Goal: Information Seeking & Learning: Find specific fact

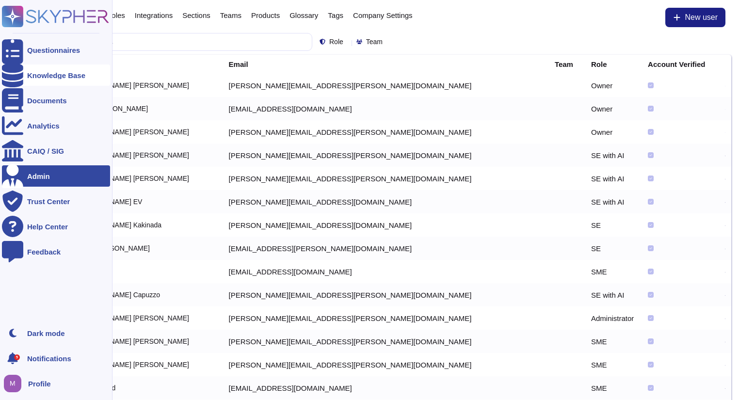
click at [20, 78] on div at bounding box center [12, 75] width 21 height 21
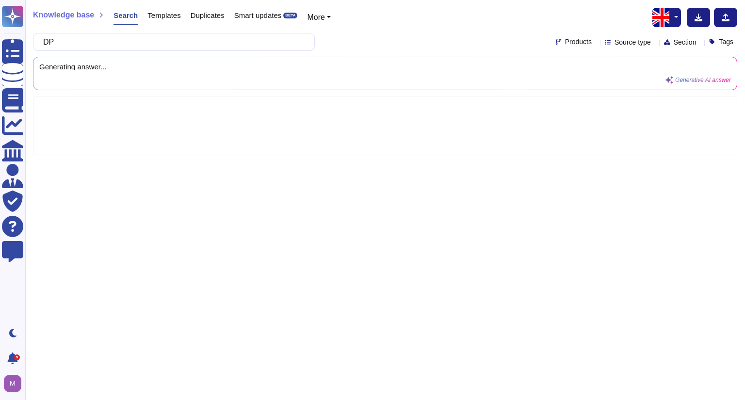
type input "D"
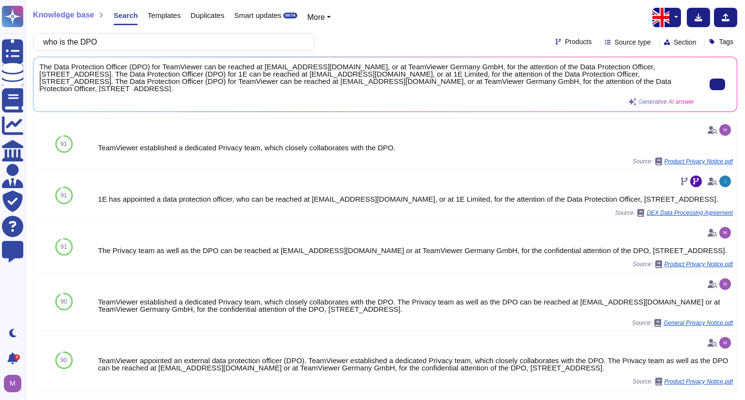
scroll to position [0, 0]
drag, startPoint x: 289, startPoint y: 92, endPoint x: 166, endPoint y: 79, distance: 123.4
click at [166, 79] on div "The Data Protection Officer (DPO) for TeamViewer can be reached at [EMAIL_ADDRE…" at bounding box center [366, 84] width 655 height 43
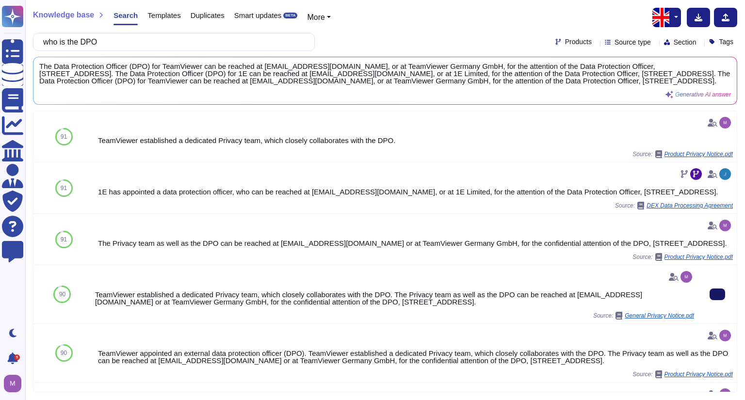
click at [710, 300] on button at bounding box center [718, 295] width 16 height 12
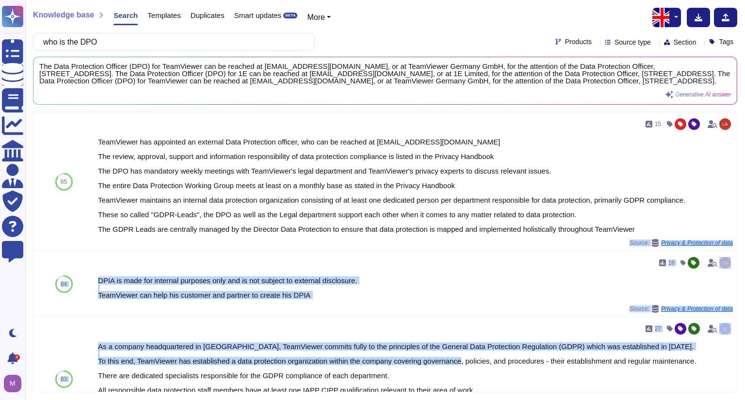
click at [491, 400] on html "Questionnaires Knowledge Base Documents Analytics CAIQ / SIG Admin Trust Center…" at bounding box center [372, 200] width 745 height 400
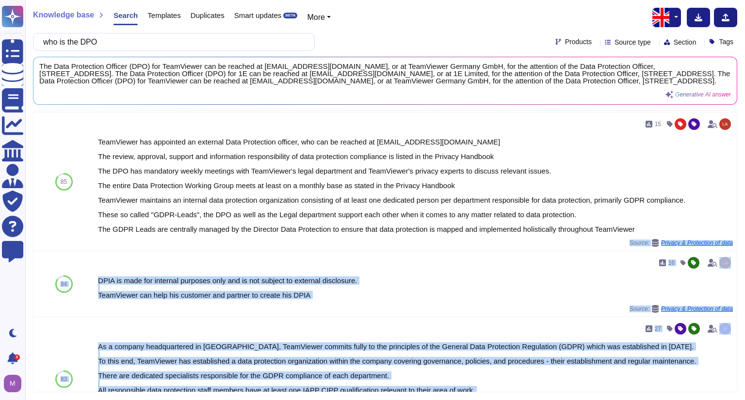
scroll to position [681, 0]
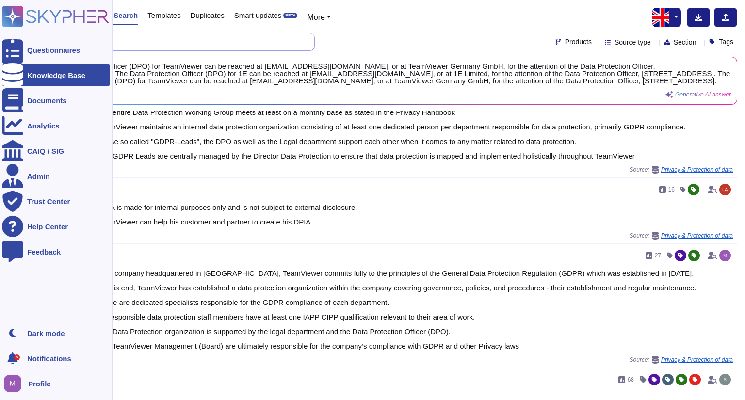
drag, startPoint x: 183, startPoint y: 40, endPoint x: 0, endPoint y: 1, distance: 187.4
click at [0, 1] on div "Questionnaires Knowledge Base Documents Analytics CAIQ / SIG Admin Trust Center…" at bounding box center [372, 200] width 745 height 400
paste input "Do you have a Privacy Program / Policy and/or processes or documents that ensur…"
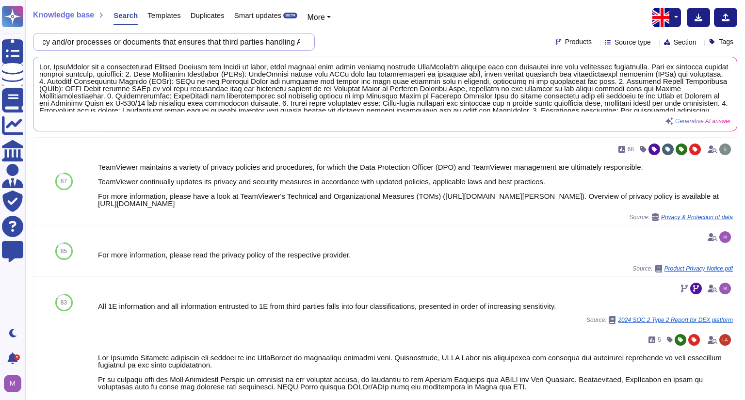
scroll to position [0, 233]
drag, startPoint x: 158, startPoint y: 39, endPoint x: 336, endPoint y: 69, distance: 180.5
click at [296, 50] on div "Knowledge base Search Templates Duplicates Smart updates BETA More Do you have …" at bounding box center [385, 200] width 720 height 400
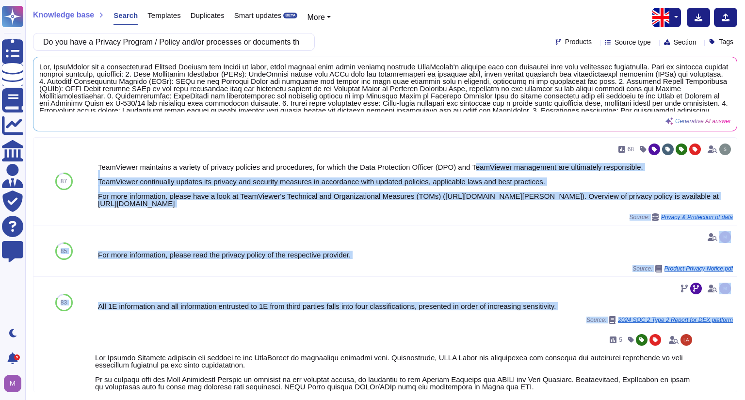
drag, startPoint x: 469, startPoint y: 161, endPoint x: 390, endPoint y: 341, distance: 196.4
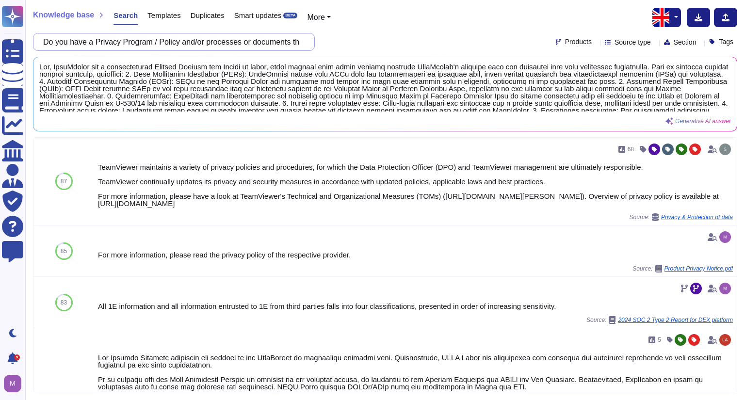
click at [183, 39] on input "Do you have a Privacy Program / Policy and/or processes or documents that ensur…" at bounding box center [171, 41] width 266 height 17
paste input "Privacy Program - Training"
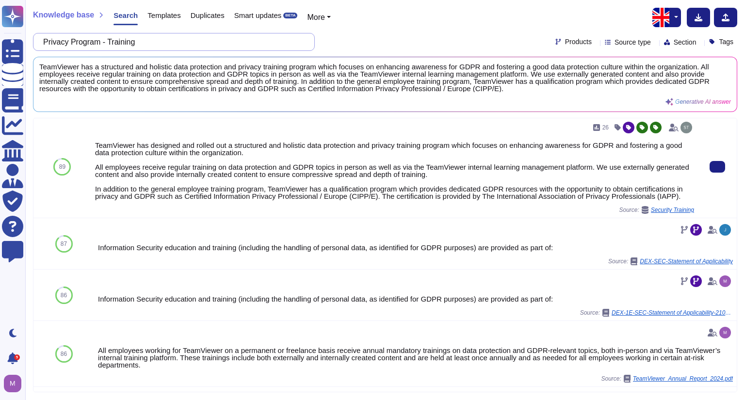
scroll to position [3, 0]
click at [717, 166] on icon at bounding box center [717, 166] width 0 height 0
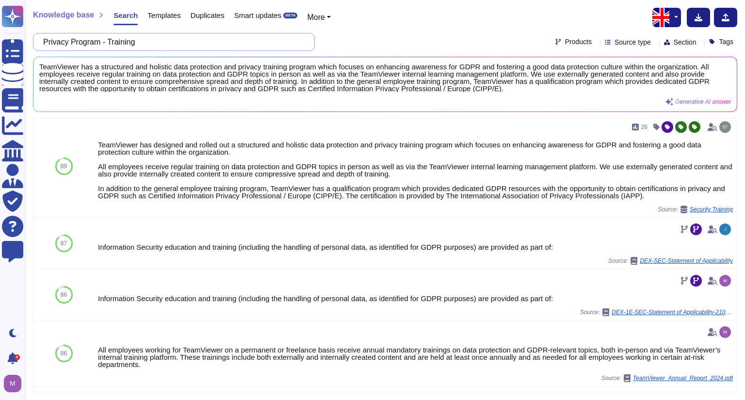
drag, startPoint x: 215, startPoint y: 45, endPoint x: 26, endPoint y: 29, distance: 189.9
click at [26, 29] on div "Knowledge base Search Templates Duplicates Smart updates BETA More Privacy Prog…" at bounding box center [385, 200] width 720 height 400
paste input "Privacy Program Accountability -Ensure that the Third Party has designated appr…"
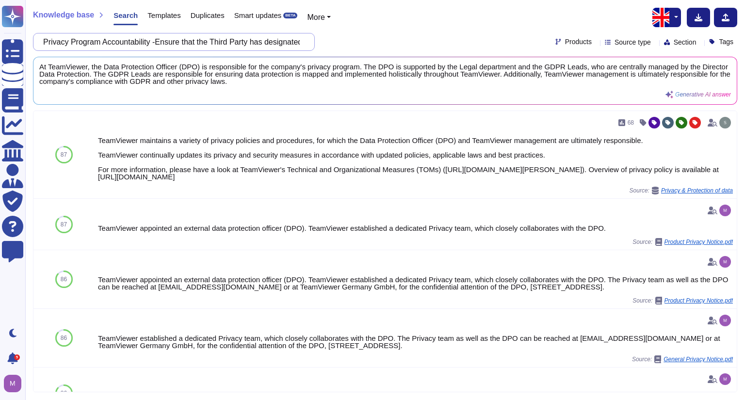
click at [254, 40] on input "Privacy Program Accountability -Ensure that the Third Party has designated appr…" at bounding box center [171, 41] width 266 height 17
paste input "Does the Supplier/third party Management Policy/Program include pre-contract du…"
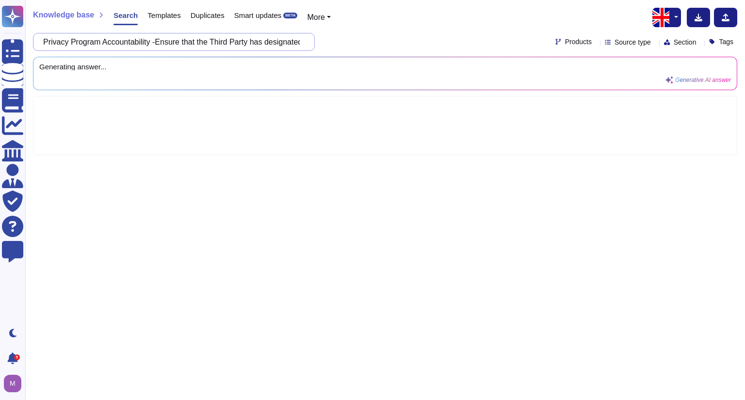
scroll to position [0, 396]
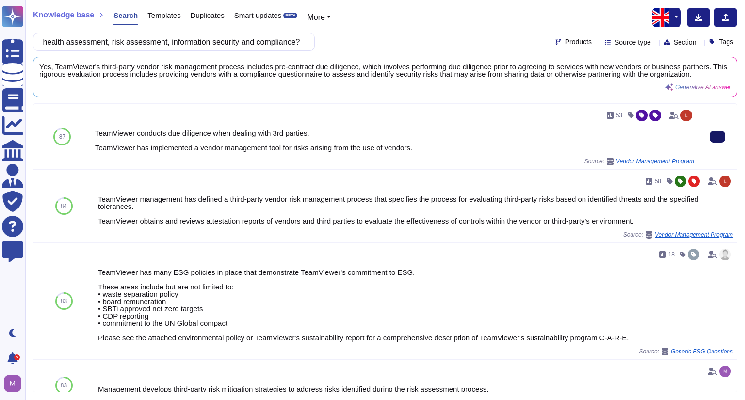
click at [710, 131] on button at bounding box center [718, 137] width 16 height 12
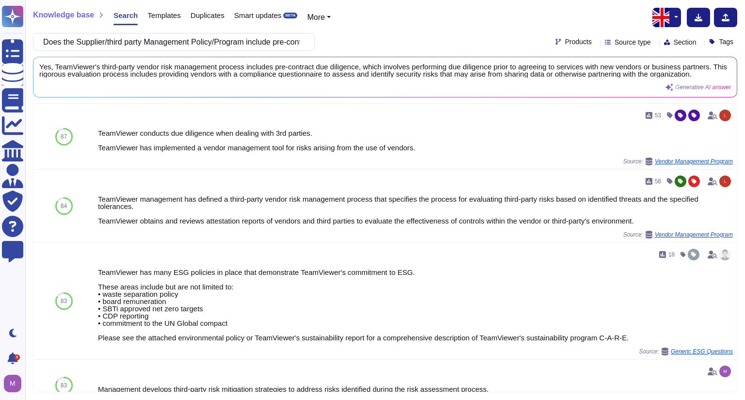
click at [195, 58] on div "Yes, TeamViewer's third-party vendor risk management process includes pre-contr…" at bounding box center [384, 77] width 703 height 40
click at [195, 44] on input "Does the Supplier/third party Management Policy/Program include pre-contract du…" at bounding box center [171, 41] width 266 height 17
paste input "require executed contracts with suppliers"
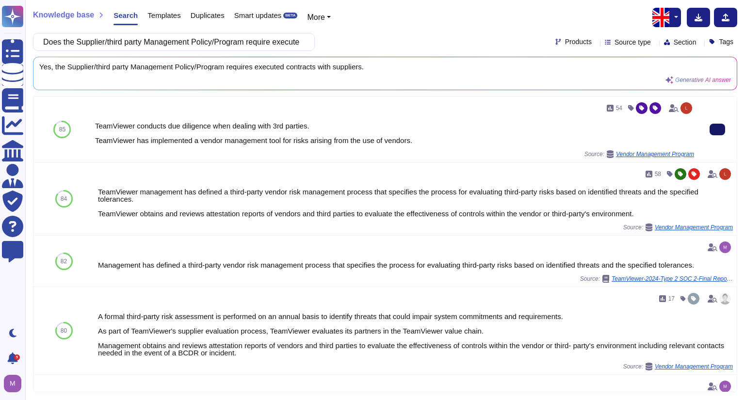
click at [710, 125] on button at bounding box center [718, 130] width 16 height 12
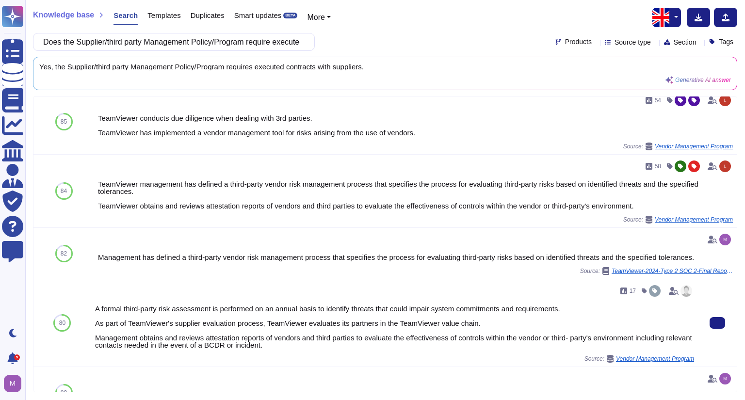
scroll to position [8, 0]
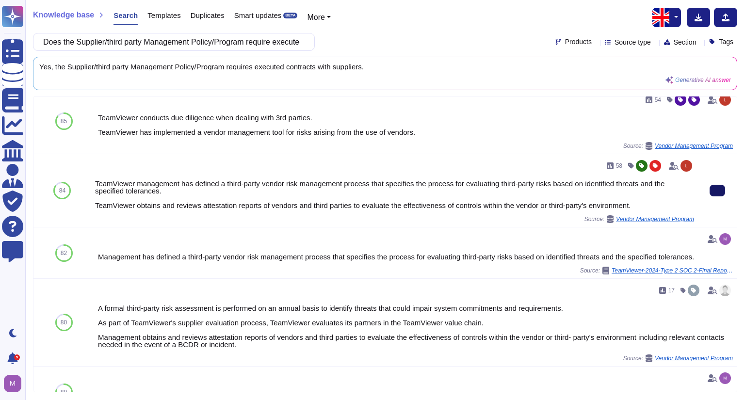
click at [718, 192] on button at bounding box center [718, 191] width 16 height 12
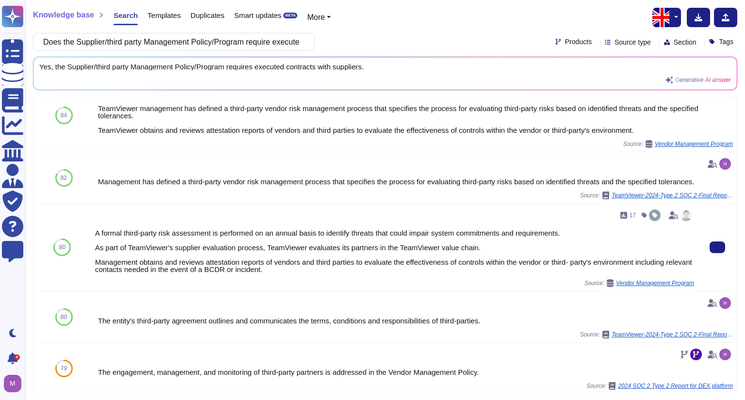
scroll to position [84, 0]
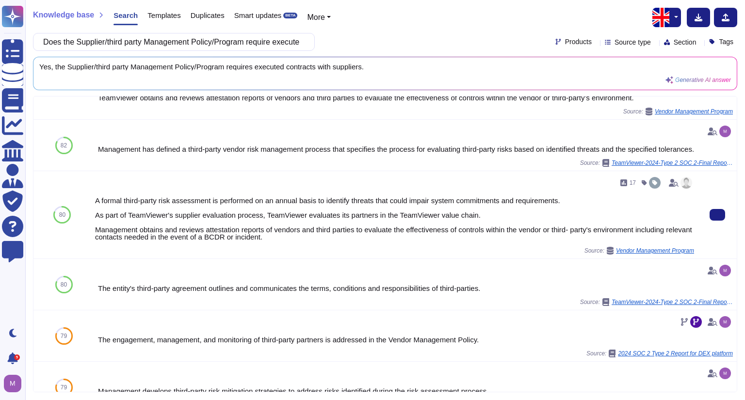
scroll to position [0, 0]
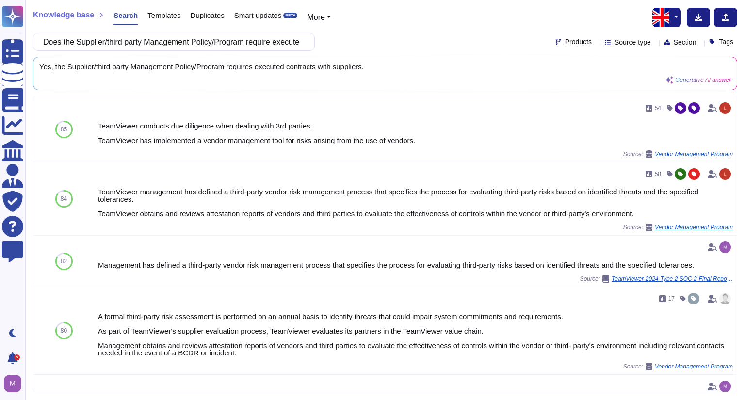
click at [227, 60] on div "Yes, the Supplier/third party Management Policy/Program requires executed contr…" at bounding box center [384, 73] width 703 height 32
click at [226, 45] on input "Does the Supplier/third party Management Policy/Program require executed contra…" at bounding box center [171, 41] width 266 height 17
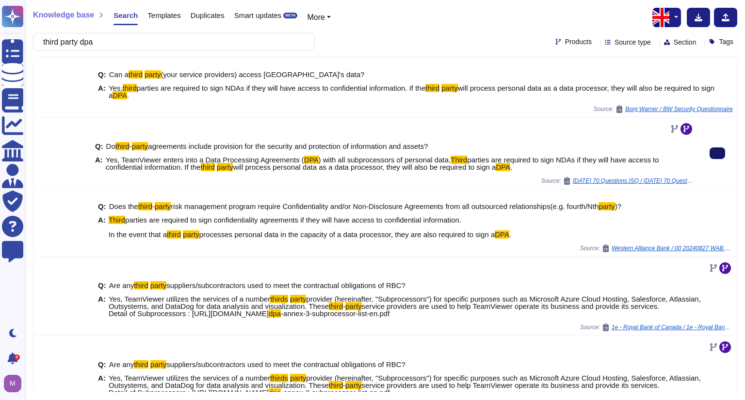
type input "third party dpa"
